Goal: Task Accomplishment & Management: Use online tool/utility

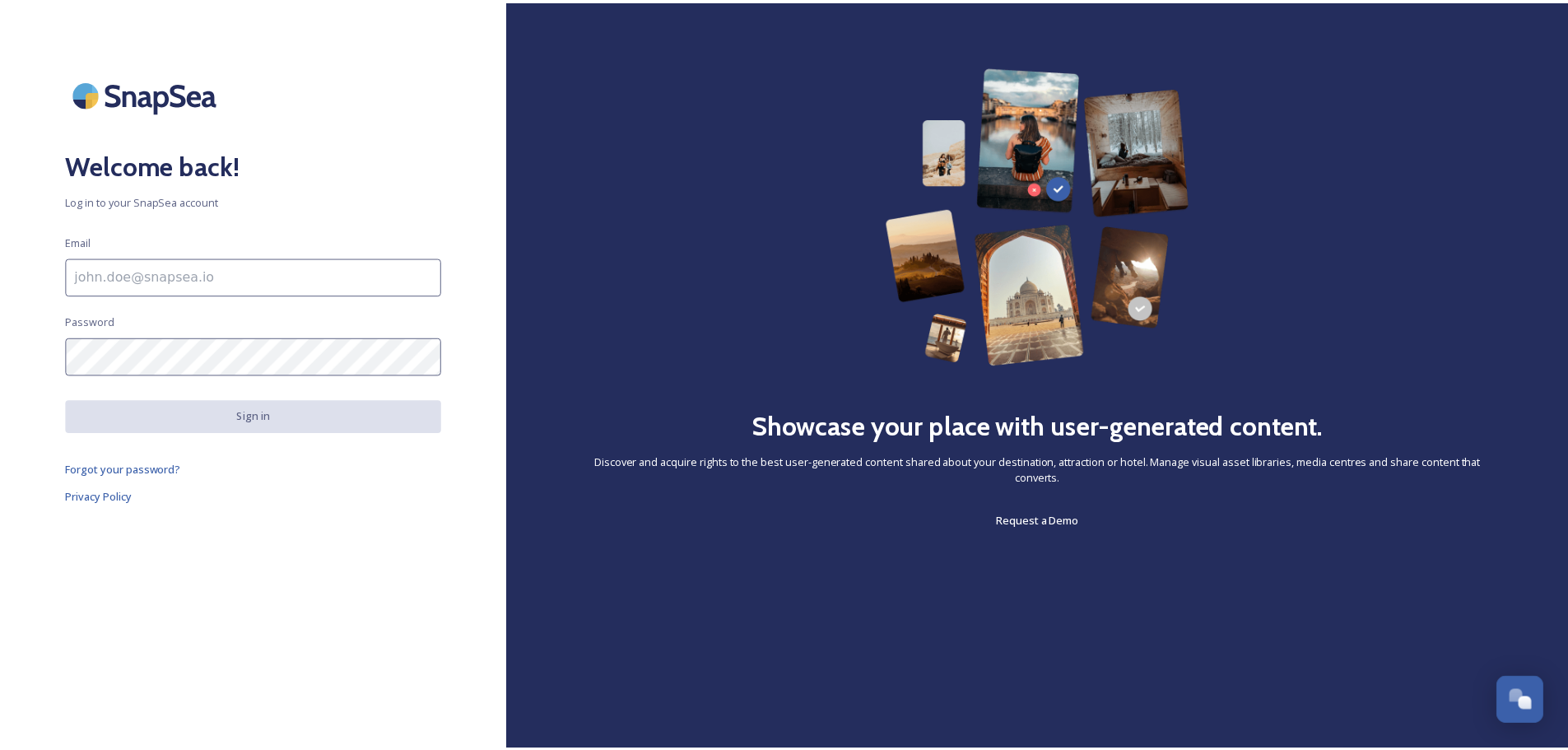
scroll to position [6455, 0]
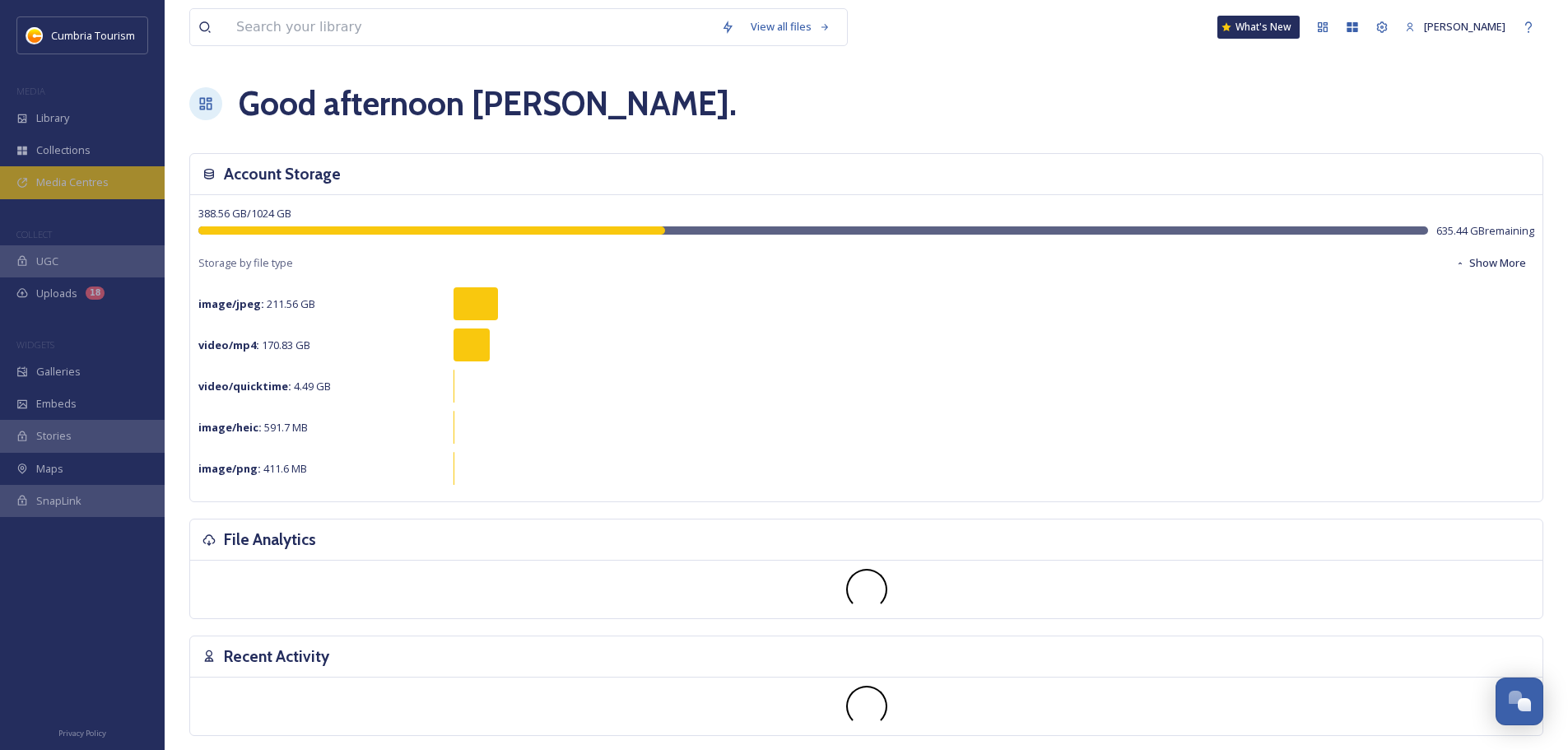
click at [145, 188] on div "Media Centres" at bounding box center [82, 182] width 164 height 32
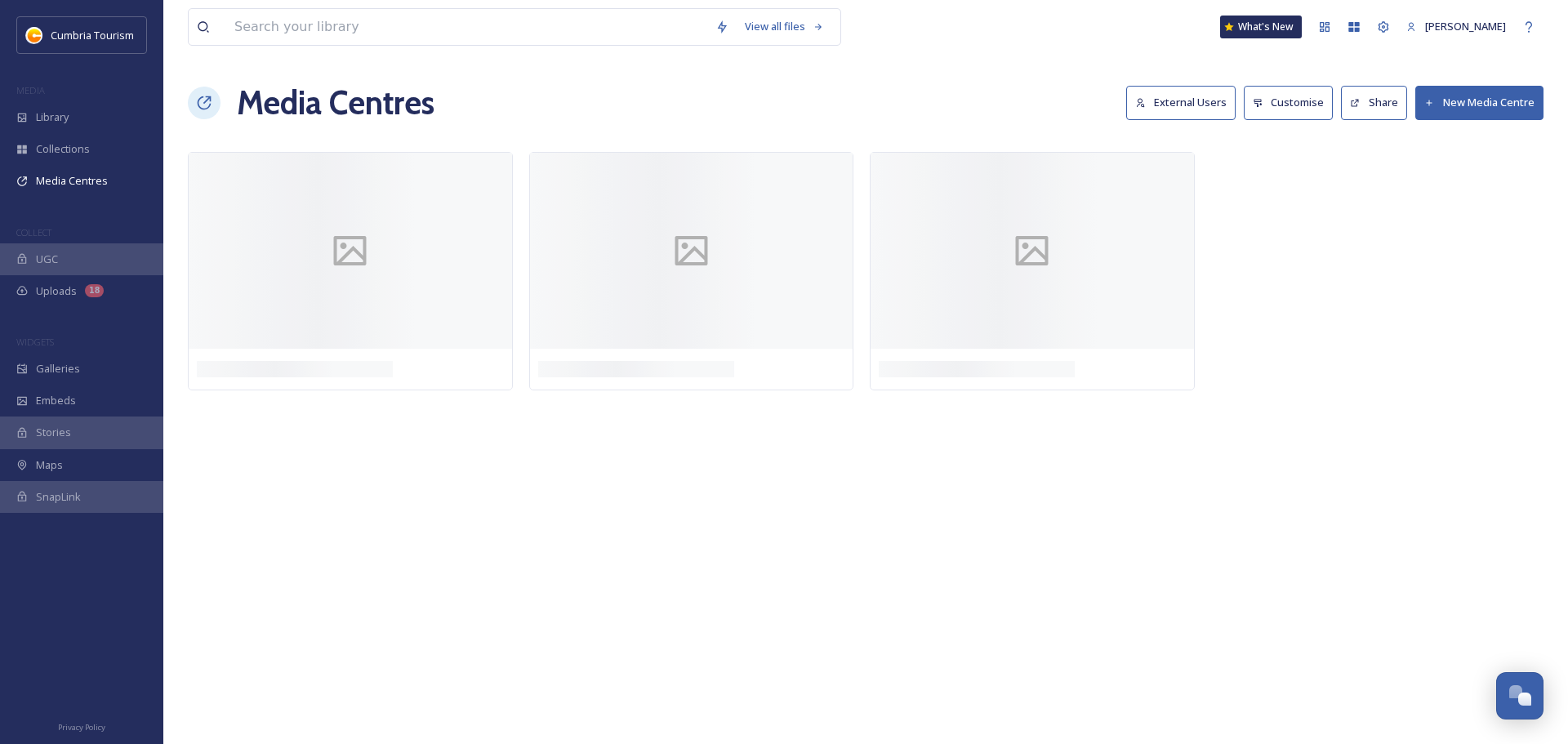
click at [1202, 111] on button "External Users" at bounding box center [1181, 103] width 110 height 34
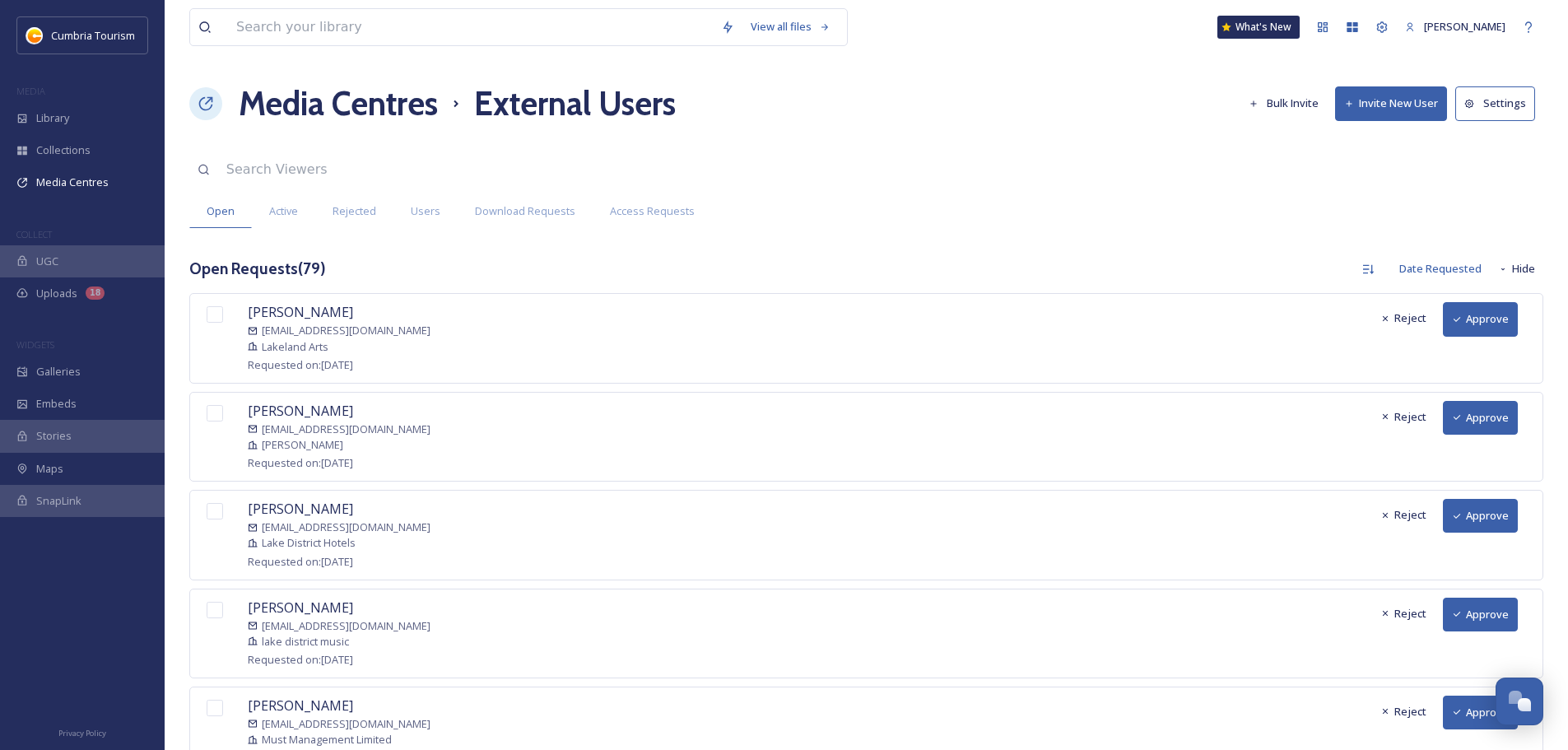
click at [1492, 313] on button "Approve" at bounding box center [1480, 319] width 75 height 34
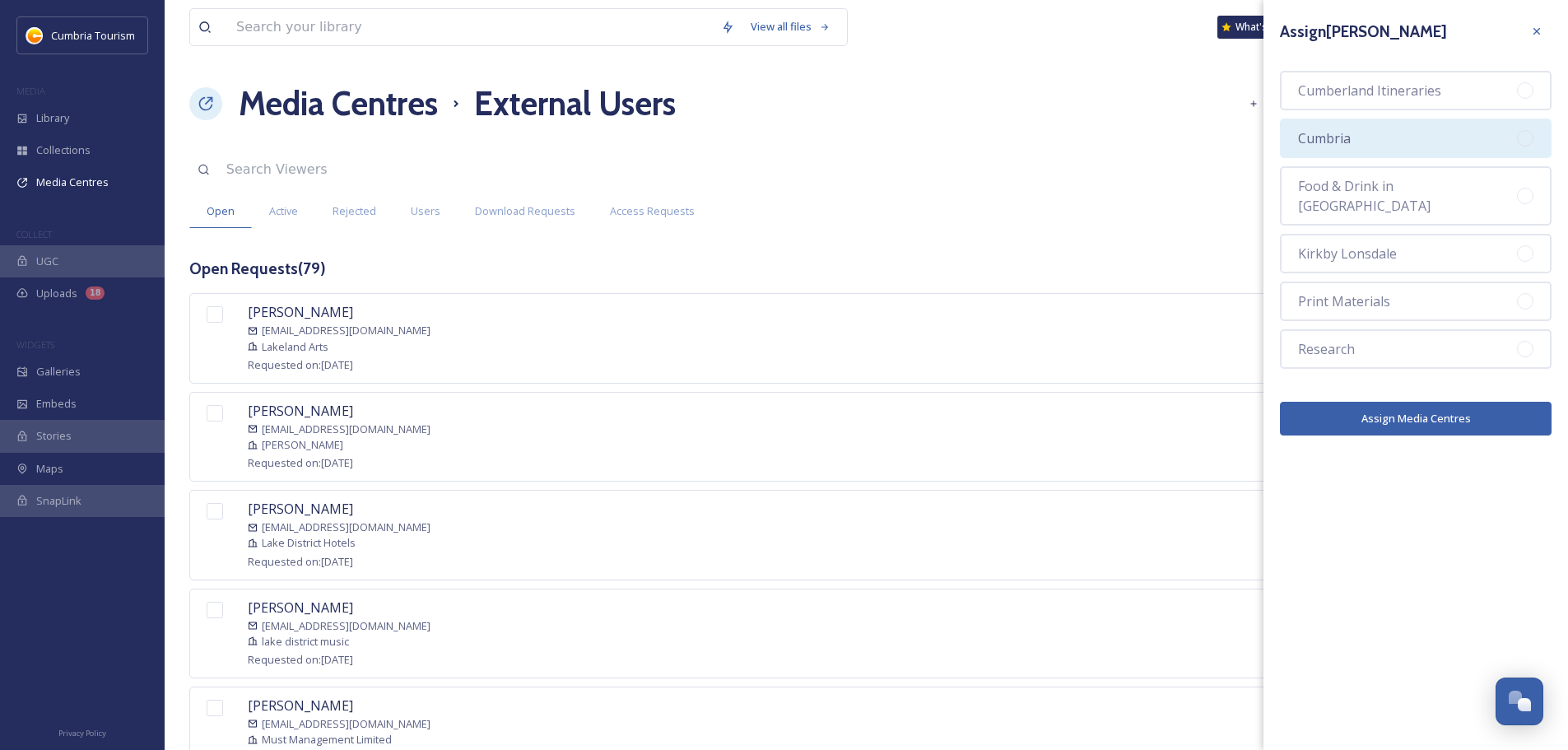
click at [1405, 138] on div "Cumbria" at bounding box center [1416, 138] width 272 height 39
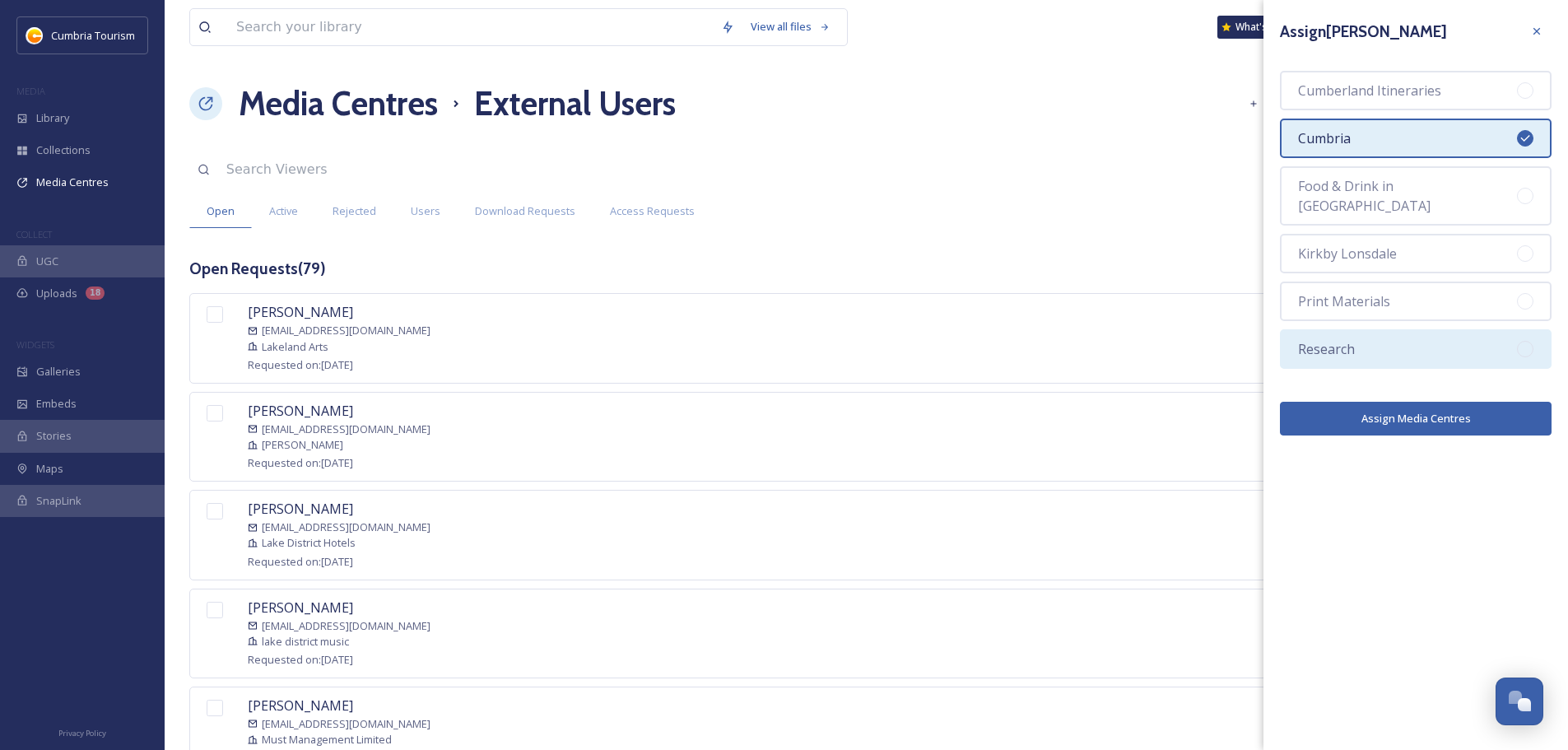
click at [1389, 329] on div "Research" at bounding box center [1416, 349] width 272 height 39
click at [1393, 402] on button "Assign Media Centres" at bounding box center [1416, 419] width 272 height 34
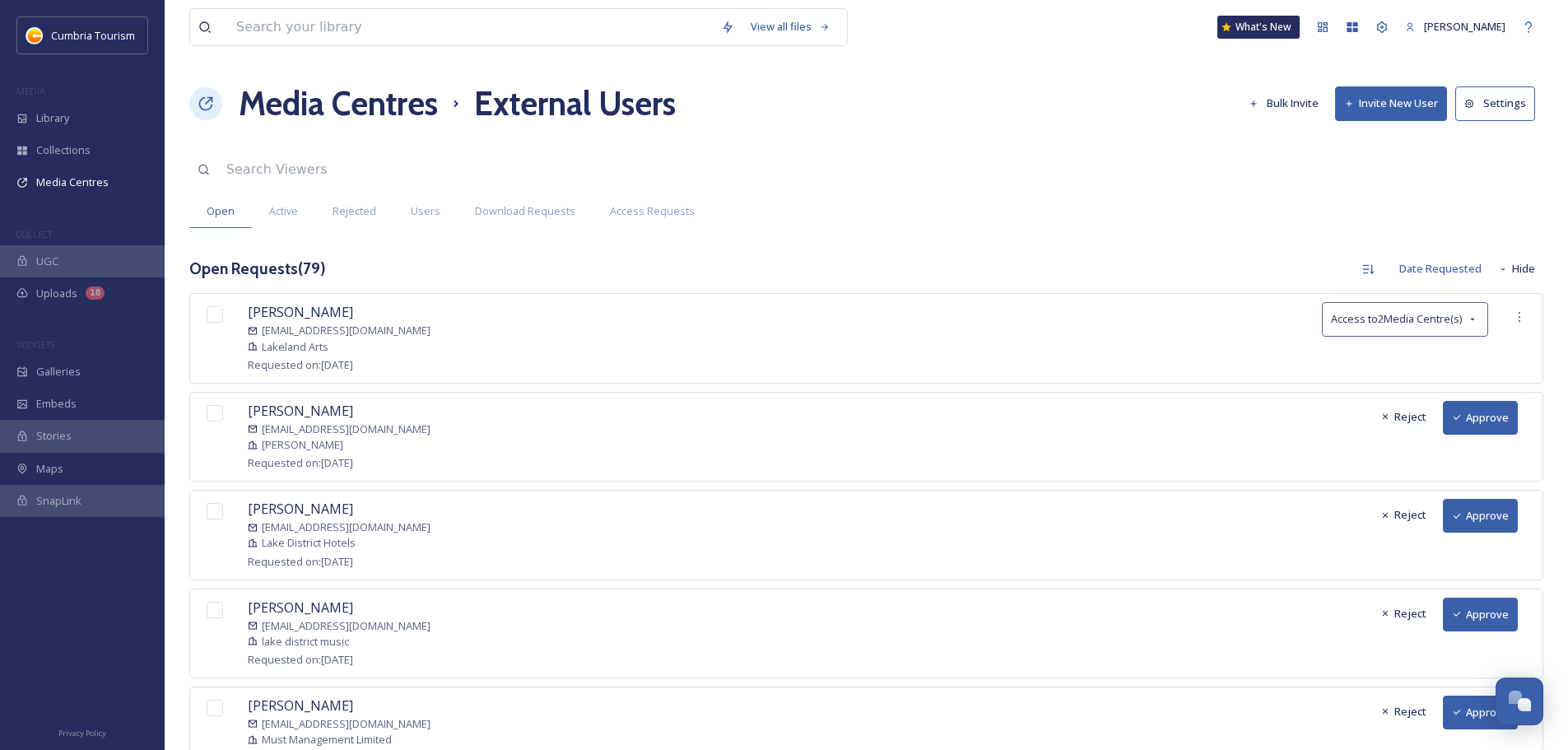
click at [1481, 410] on button "Approve" at bounding box center [1480, 418] width 75 height 34
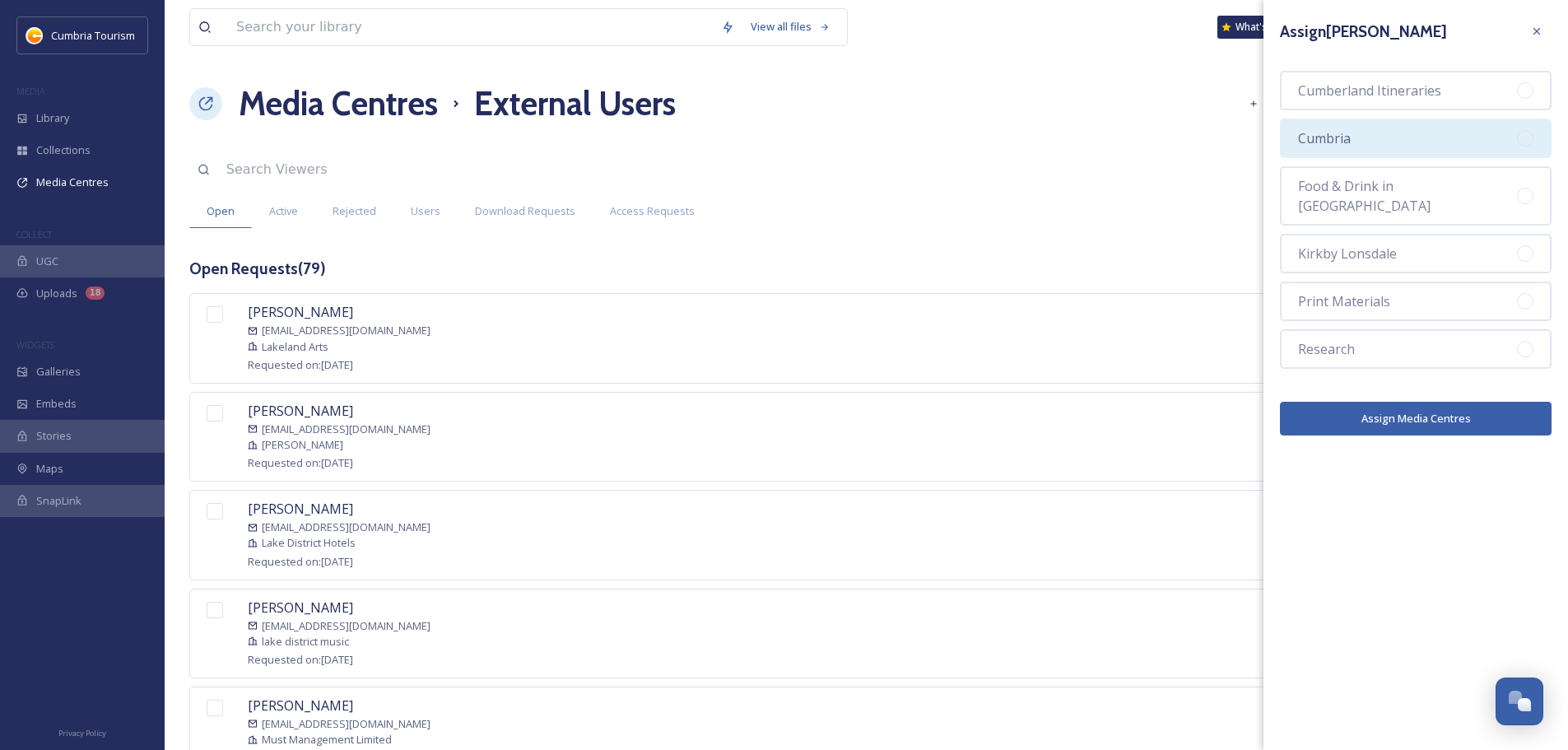
click at [1420, 123] on div "Cumbria" at bounding box center [1416, 138] width 272 height 39
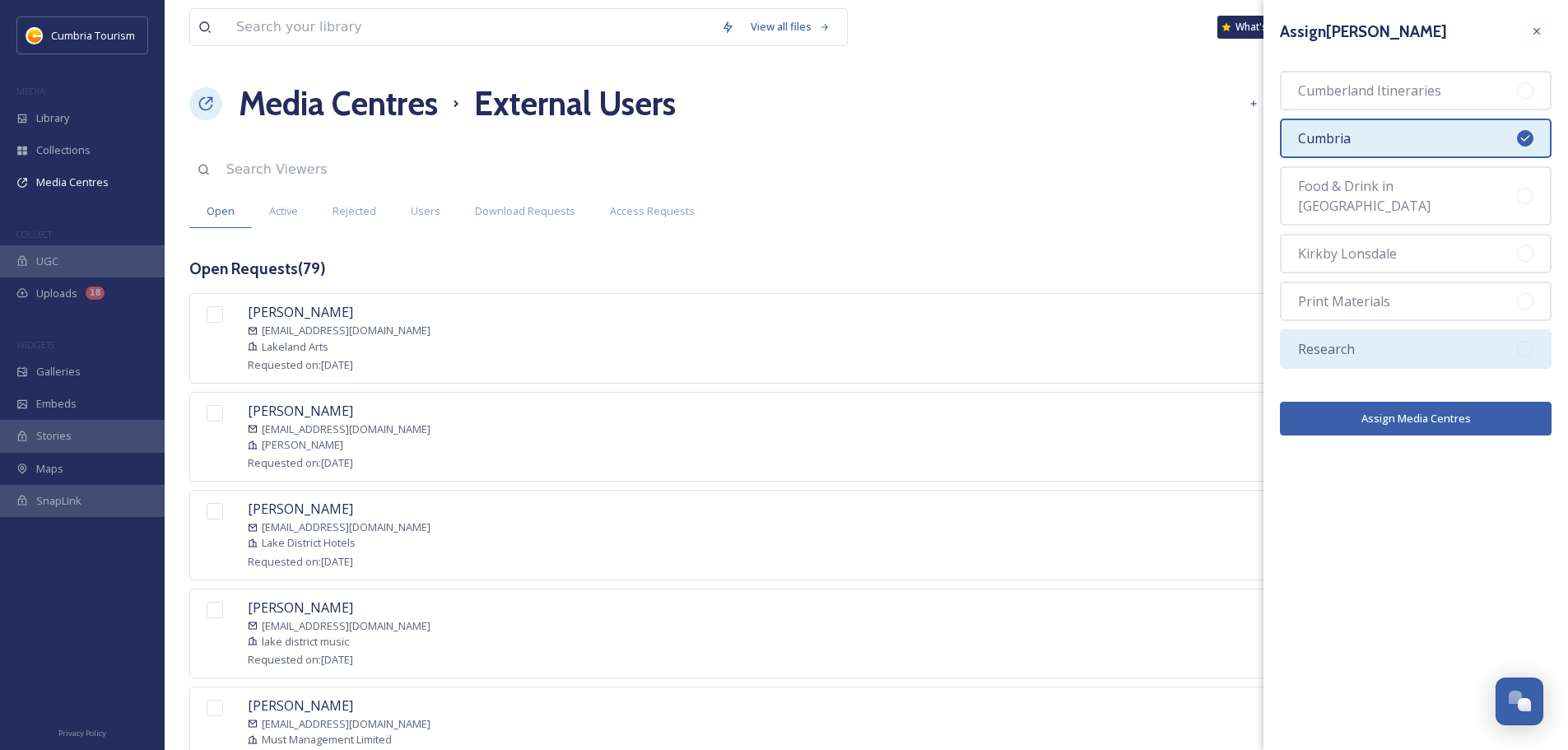
click at [1353, 339] on span "Research" at bounding box center [1326, 348] width 57 height 20
click at [1425, 402] on button "Assign Media Centres" at bounding box center [1416, 419] width 272 height 34
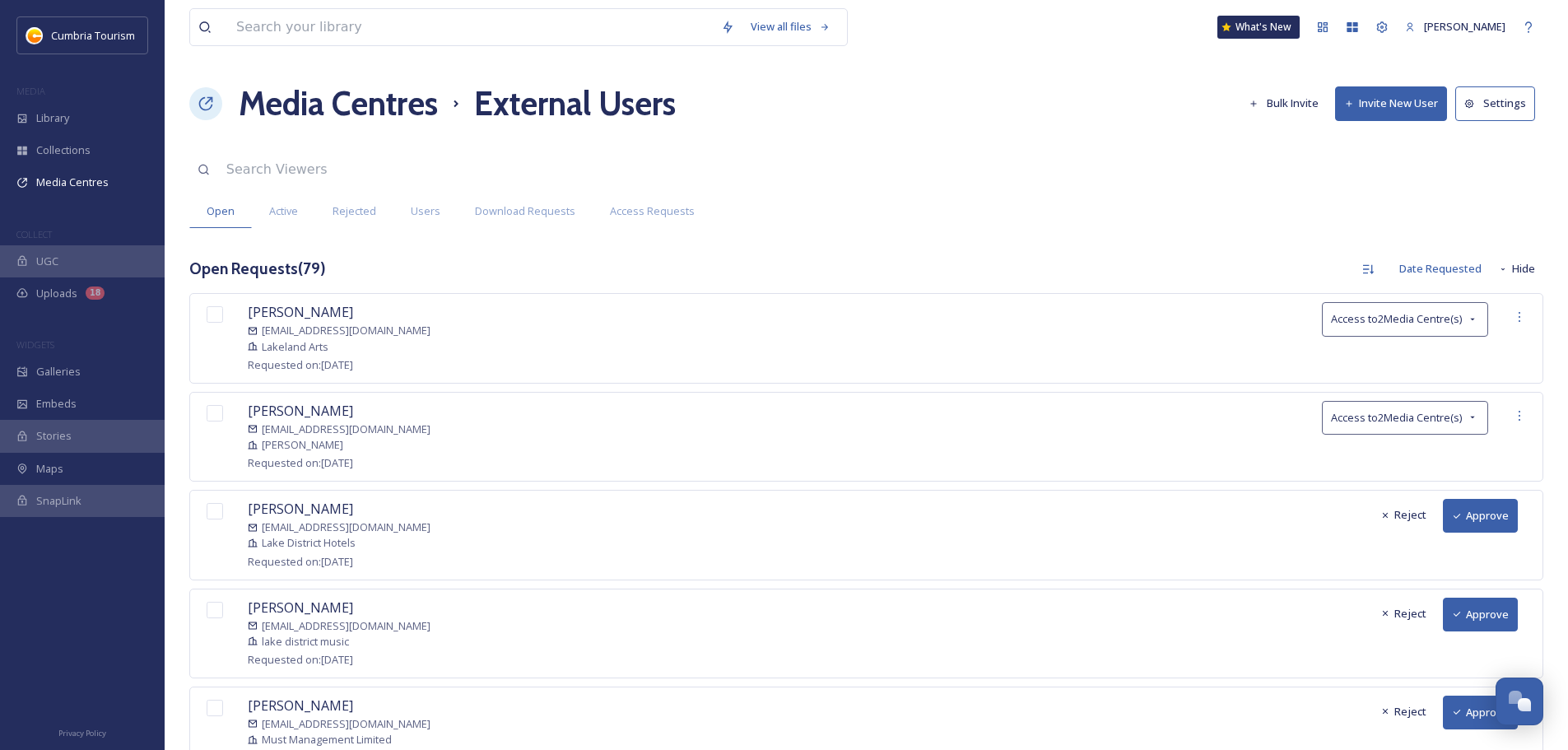
click at [1477, 514] on button "Approve" at bounding box center [1480, 516] width 75 height 34
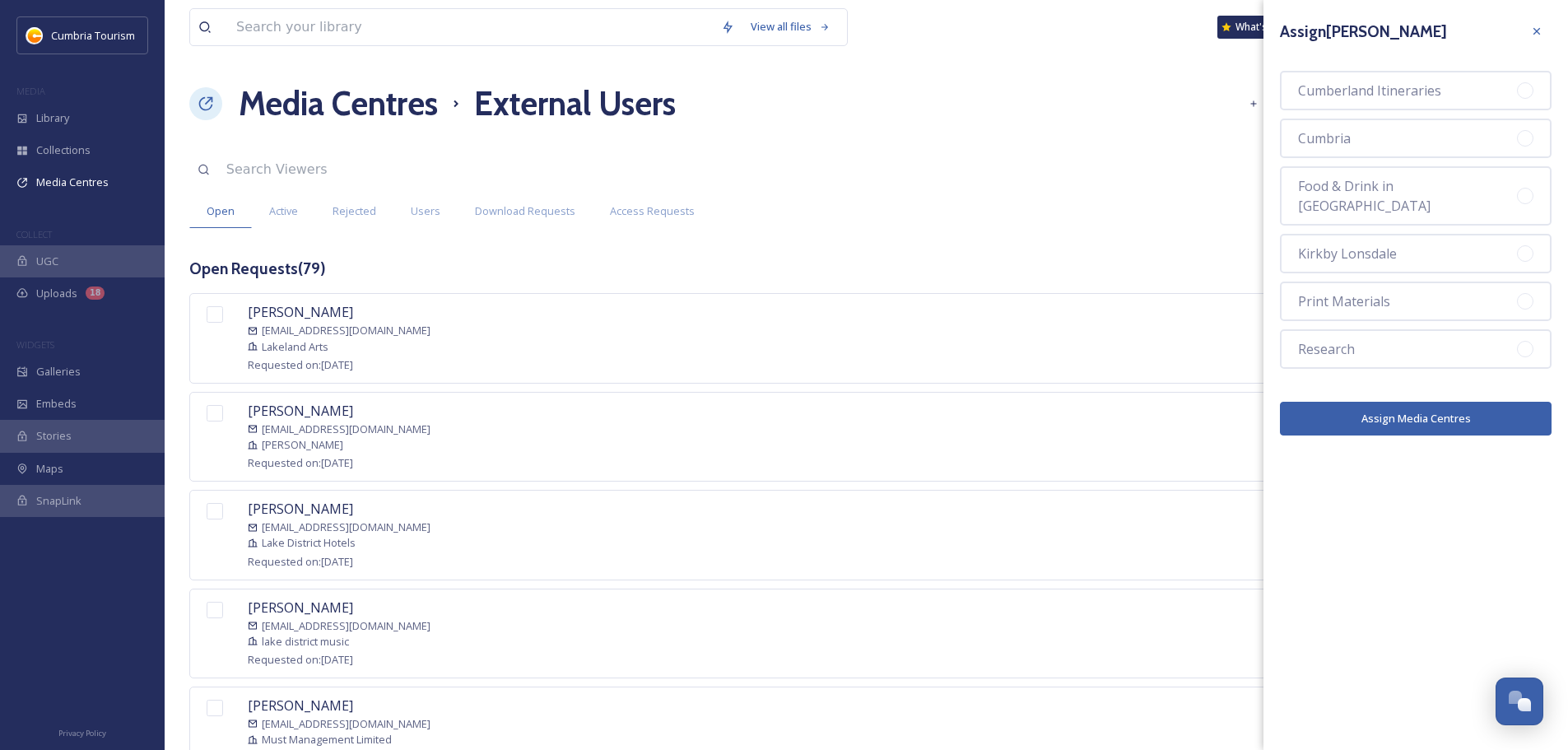
drag, startPoint x: 1350, startPoint y: 123, endPoint x: 1365, endPoint y: 305, distance: 182.6
click at [1350, 125] on div "Cumbria" at bounding box center [1416, 138] width 272 height 39
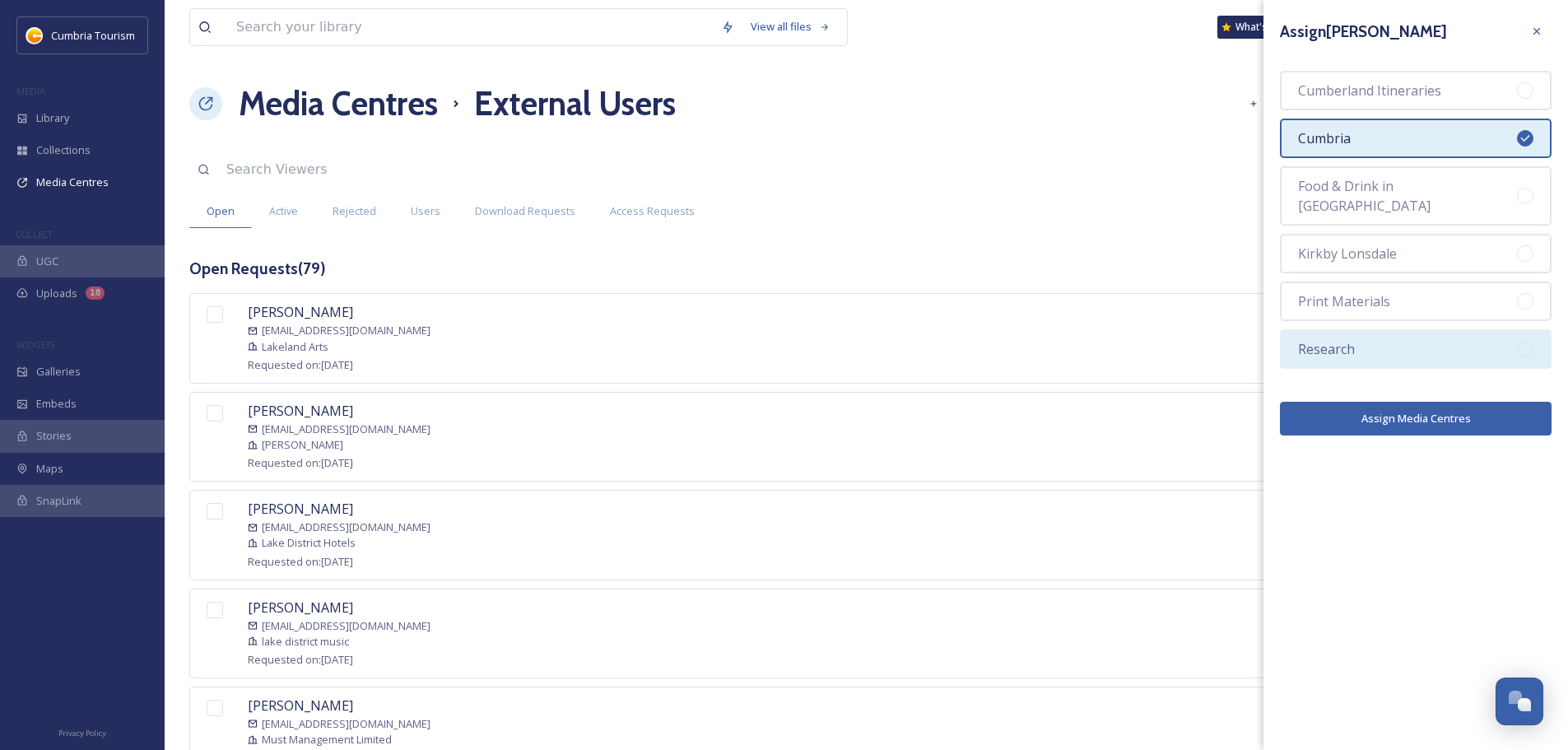
click at [1360, 329] on div "Research" at bounding box center [1416, 349] width 272 height 39
click at [1372, 402] on button "Assign Media Centres" at bounding box center [1416, 419] width 272 height 34
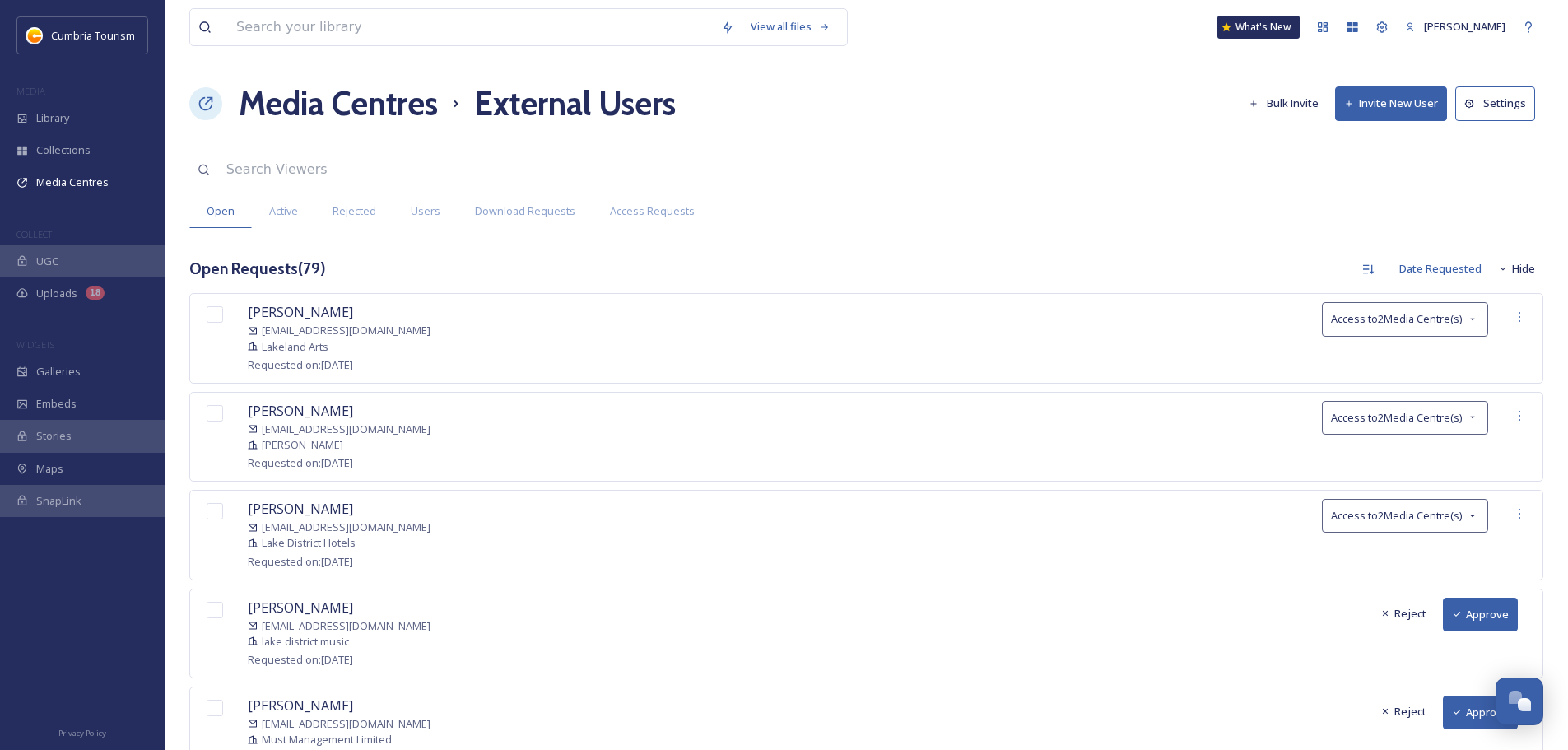
click at [1474, 611] on button "Approve" at bounding box center [1480, 615] width 75 height 34
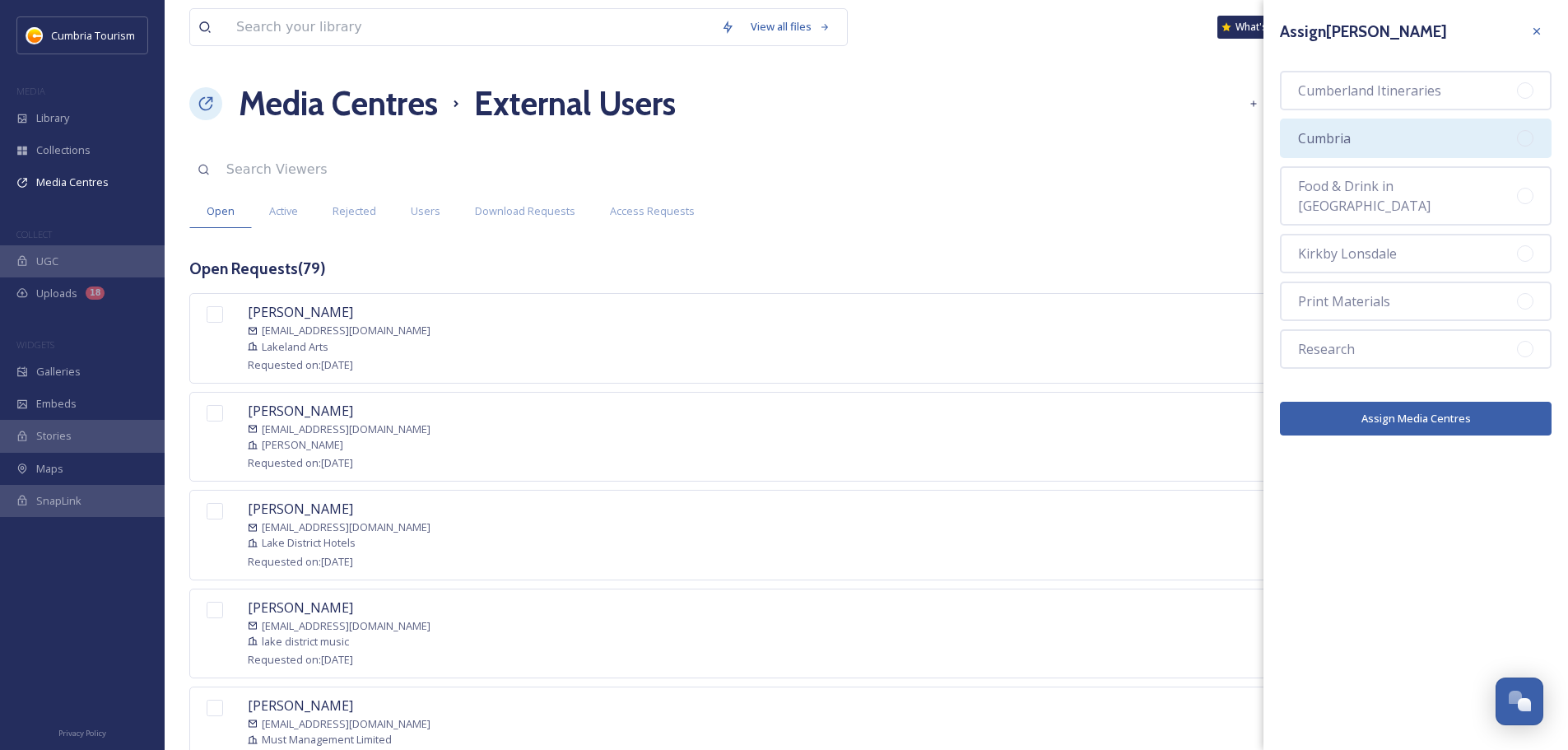
click at [1455, 126] on div "Cumbria" at bounding box center [1416, 138] width 272 height 39
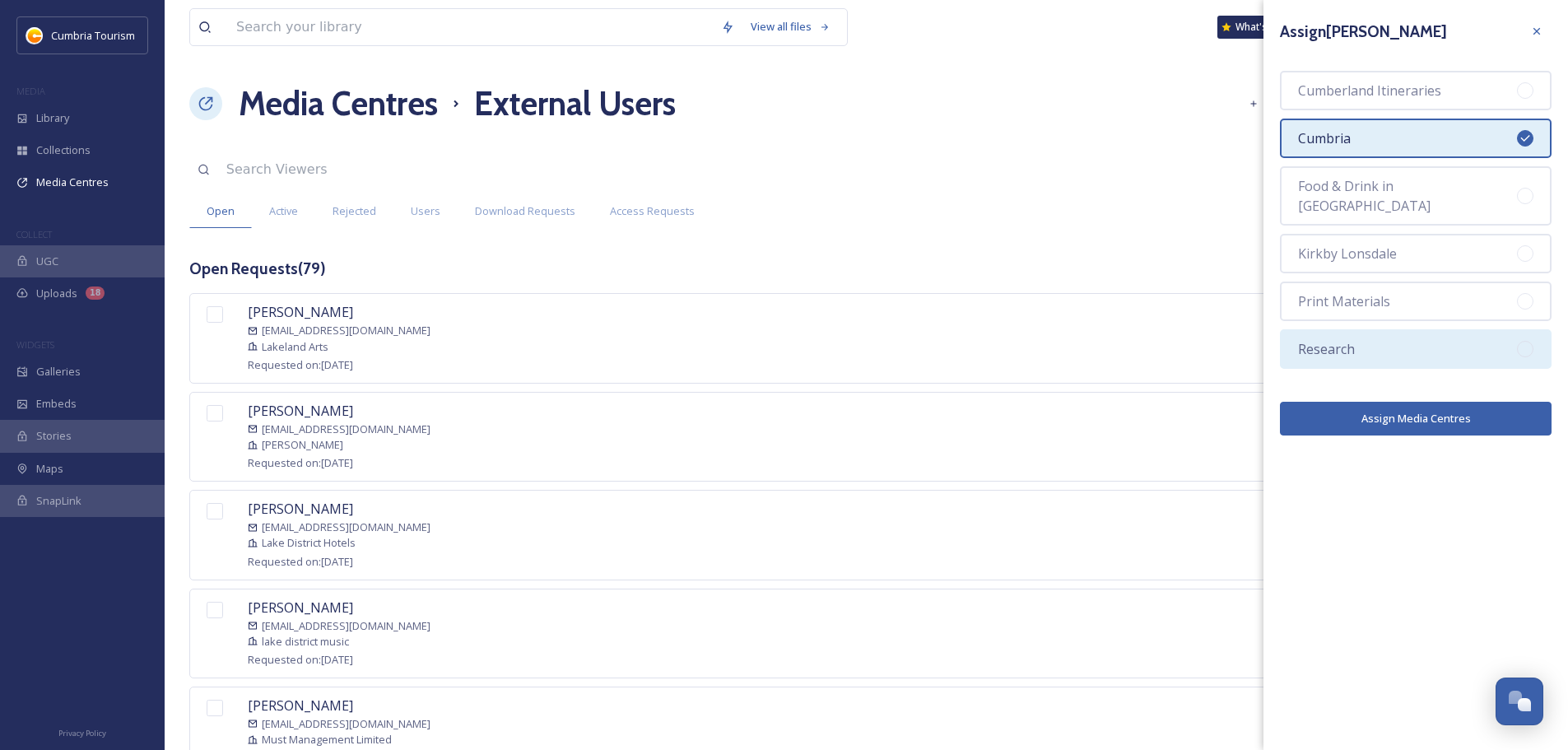
click at [1432, 329] on div "Research" at bounding box center [1416, 349] width 272 height 39
click at [1429, 413] on button "Assign Media Centres" at bounding box center [1416, 419] width 272 height 34
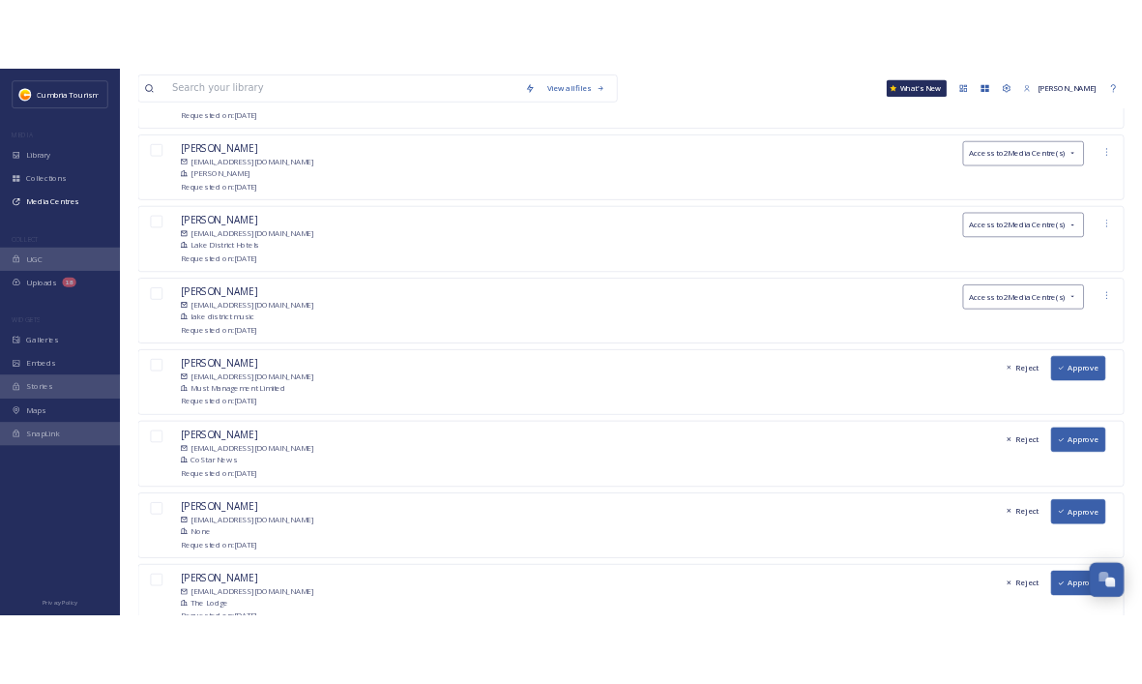
scroll to position [387, 0]
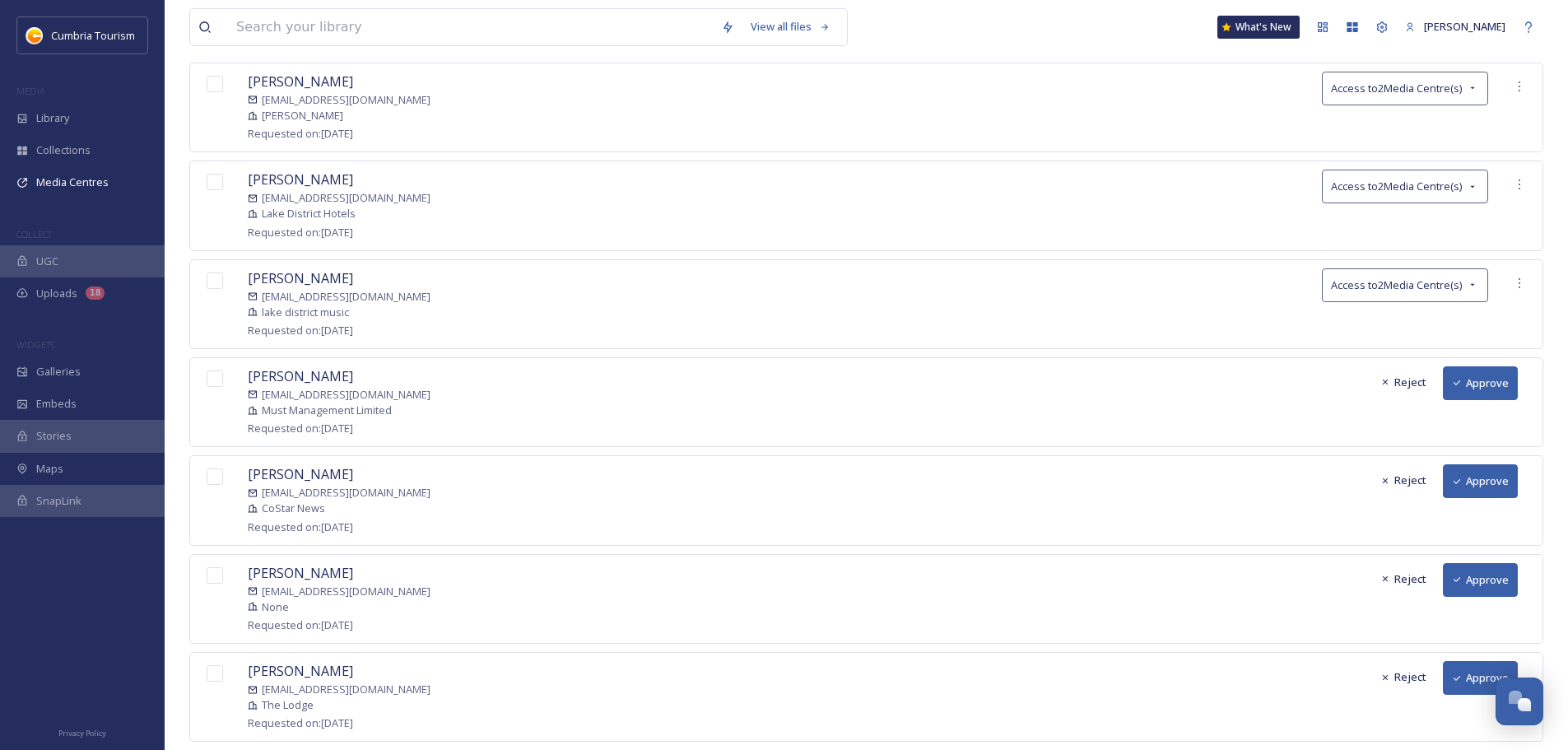
click at [1468, 376] on button "Approve" at bounding box center [1480, 383] width 75 height 34
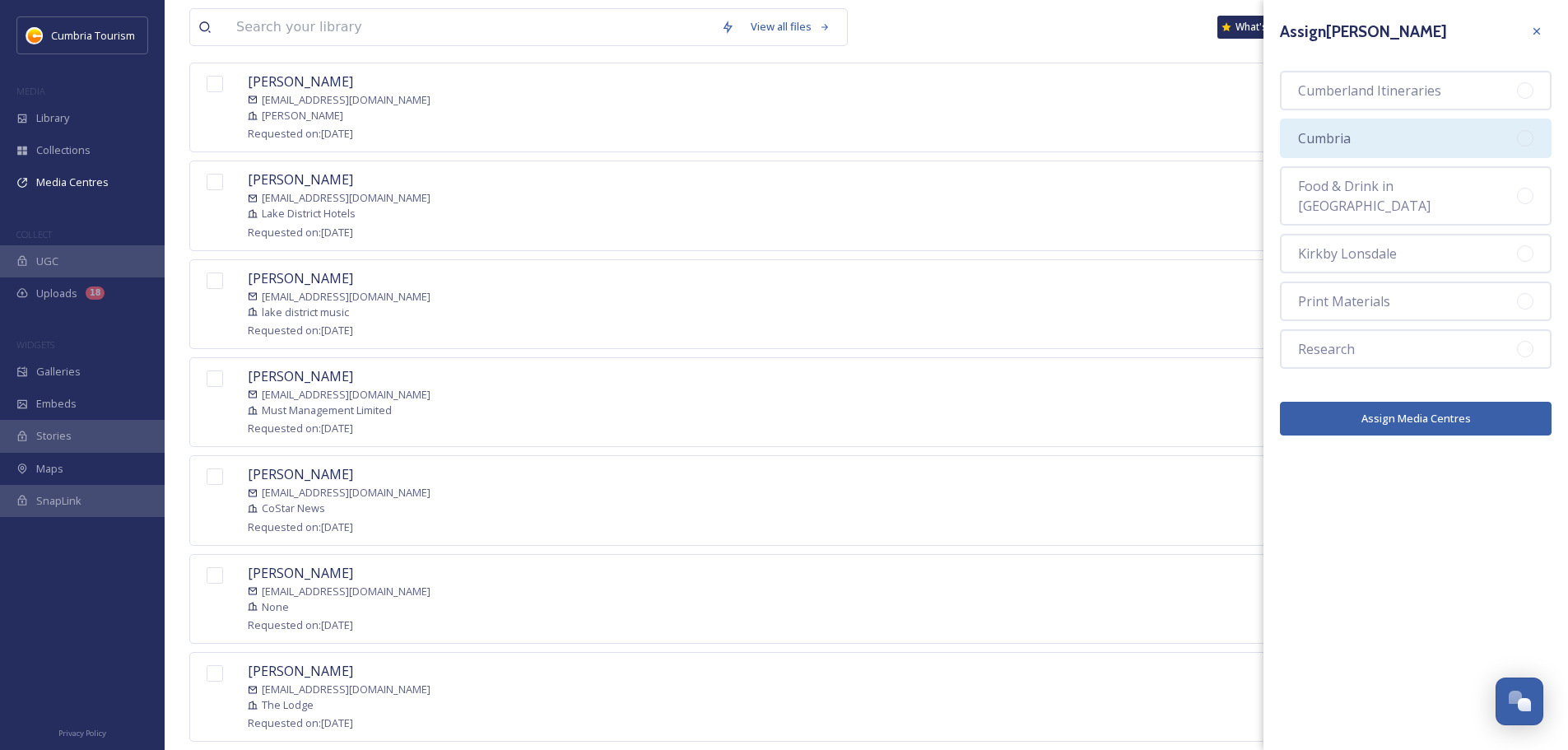
click at [1376, 146] on div "Cumbria" at bounding box center [1416, 138] width 272 height 39
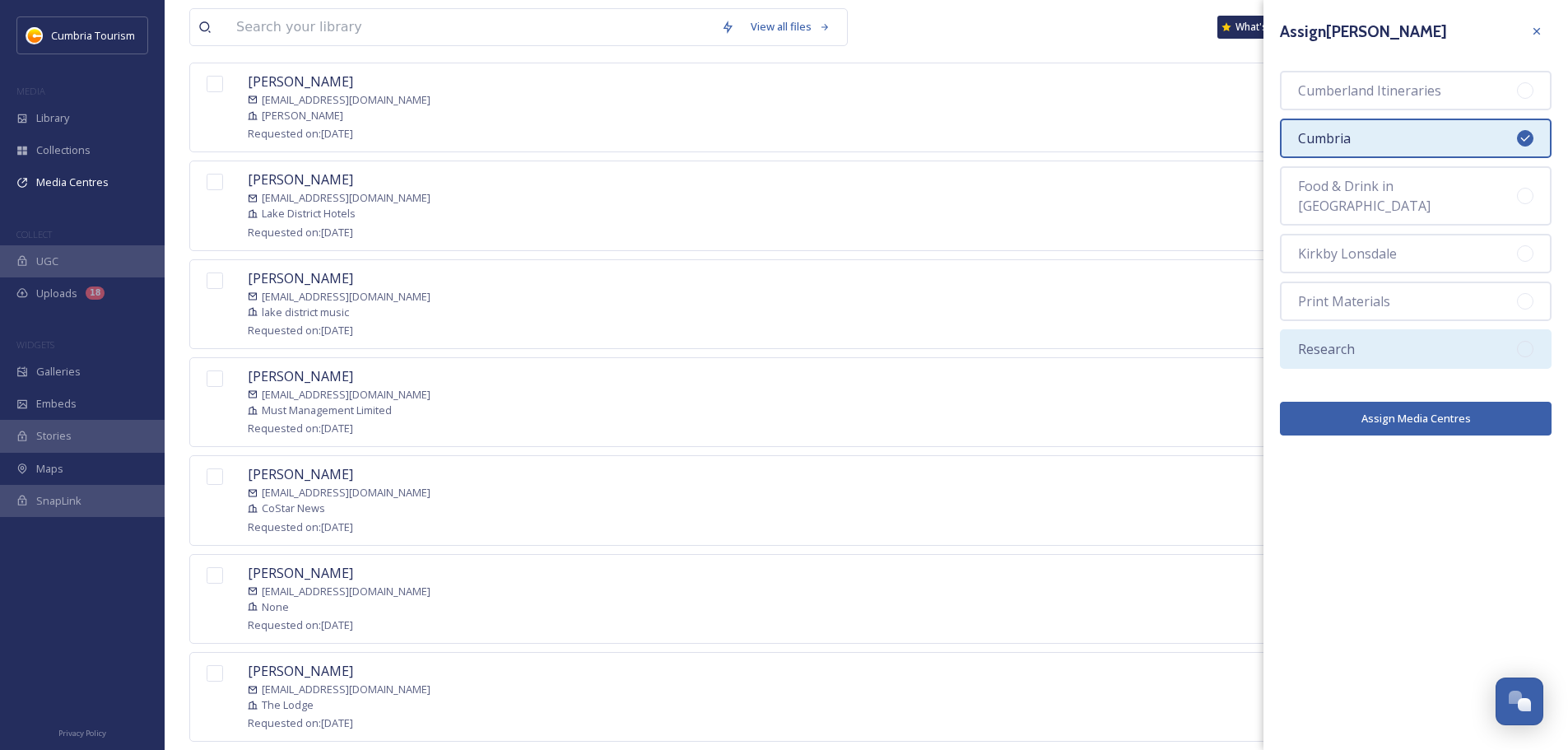
click at [1382, 345] on div "Research" at bounding box center [1416, 349] width 272 height 39
click at [1402, 402] on button "Assign Media Centres" at bounding box center [1416, 419] width 272 height 34
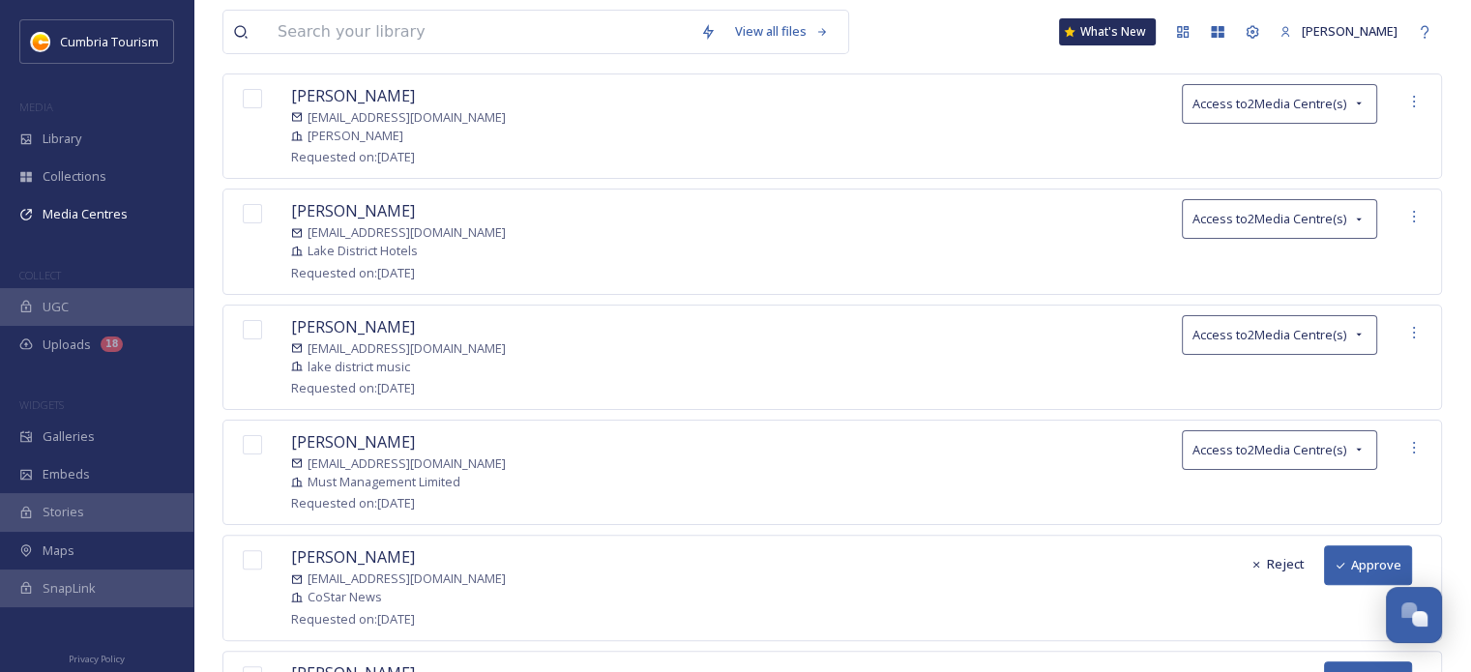
scroll to position [7676, 0]
